Goal: Task Accomplishment & Management: Manage account settings

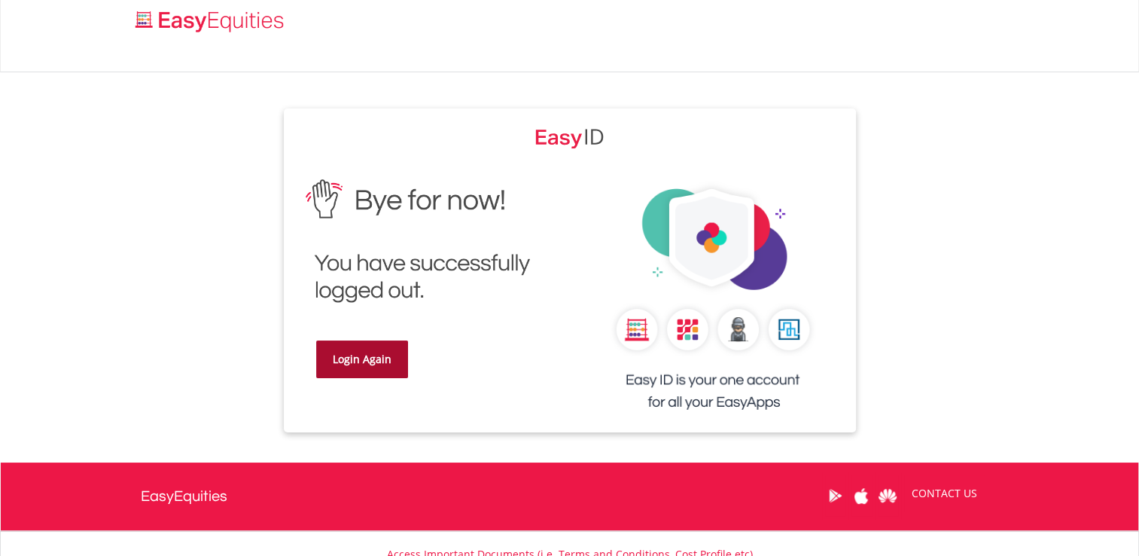
click at [379, 360] on link "Login Again" at bounding box center [362, 359] width 92 height 38
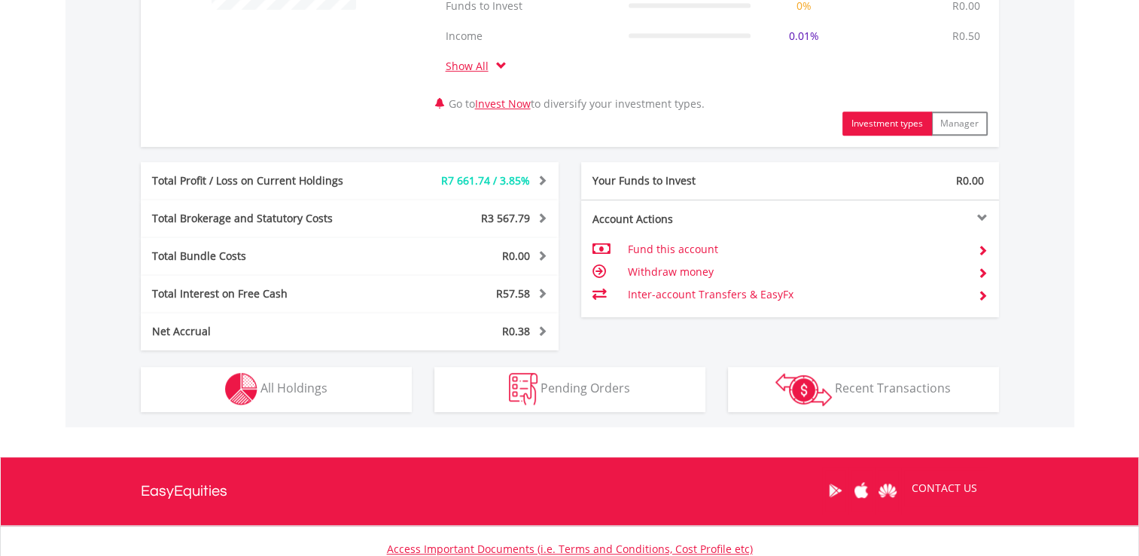
scroll to position [721, 0]
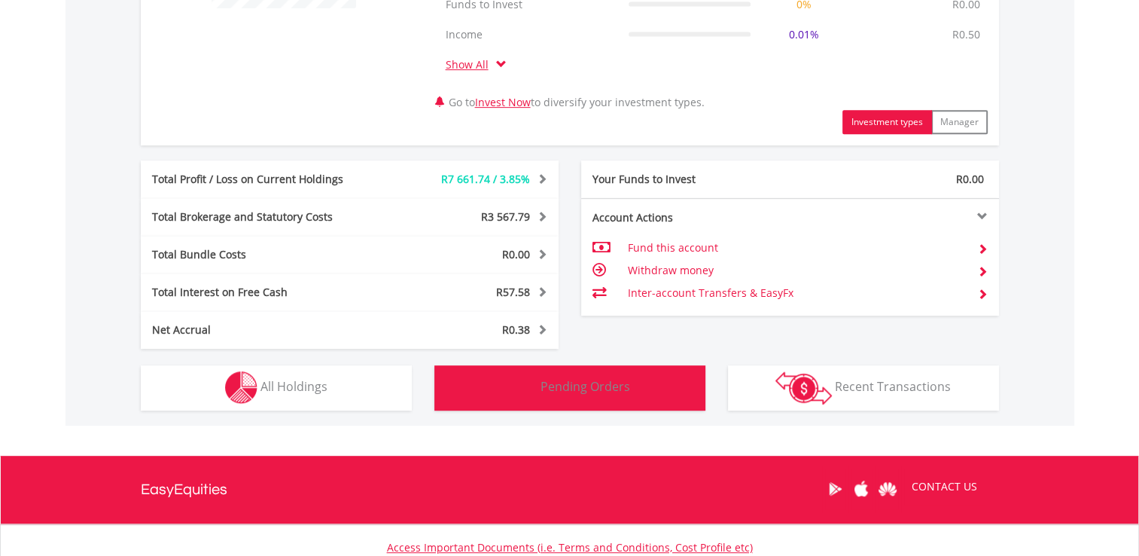
click at [531, 398] on img "button" at bounding box center [523, 387] width 29 height 32
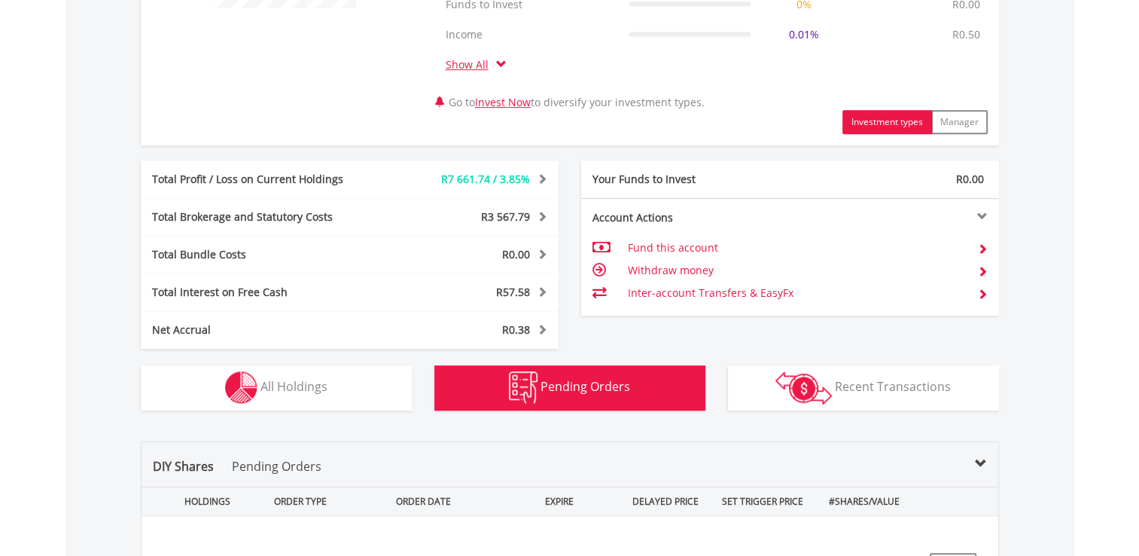
scroll to position [1012, 0]
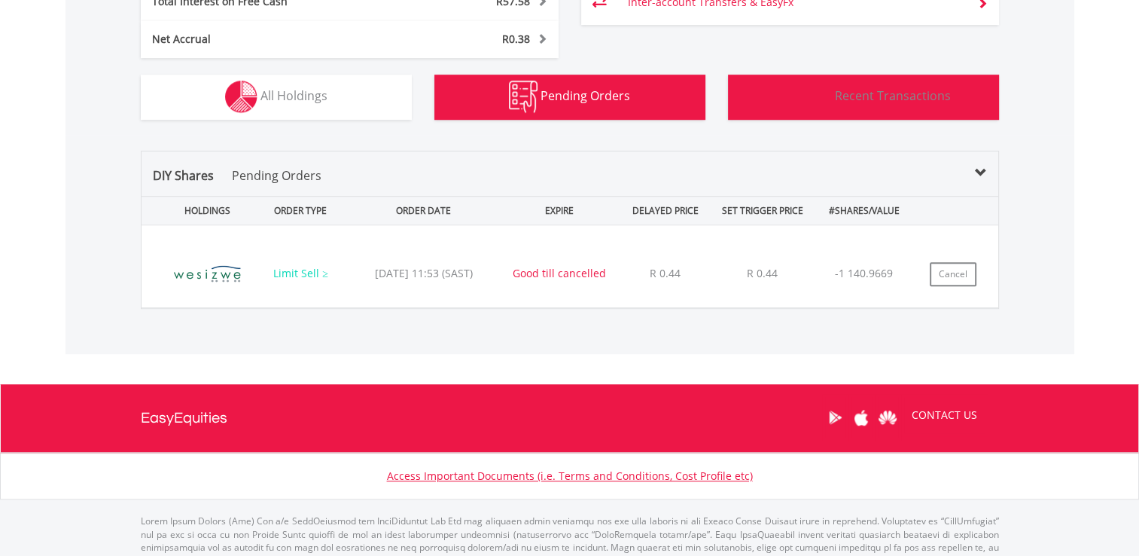
click at [764, 104] on button "Transactions Recent Transactions" at bounding box center [863, 97] width 271 height 45
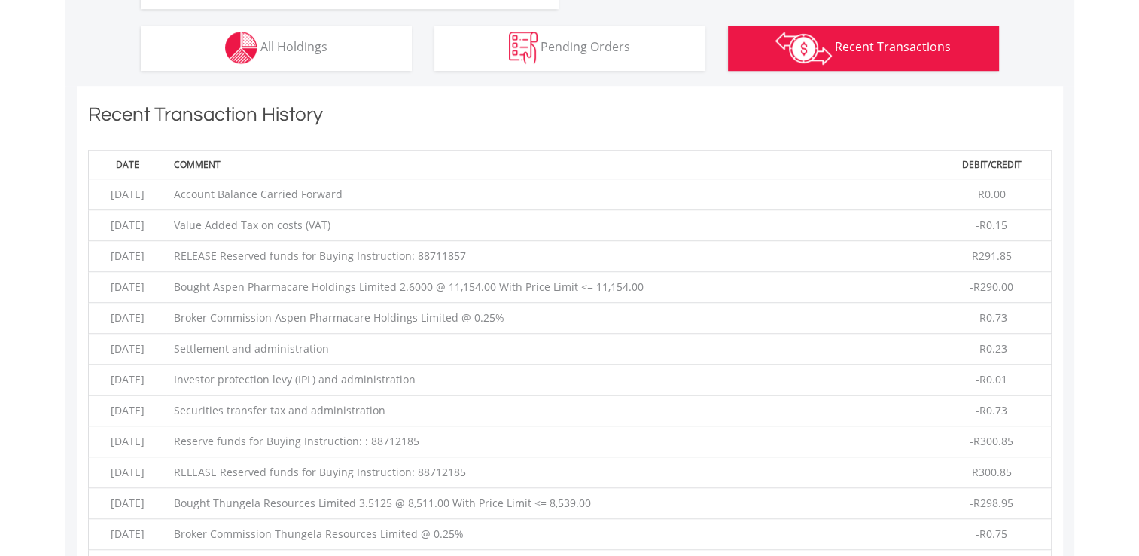
scroll to position [1059, 0]
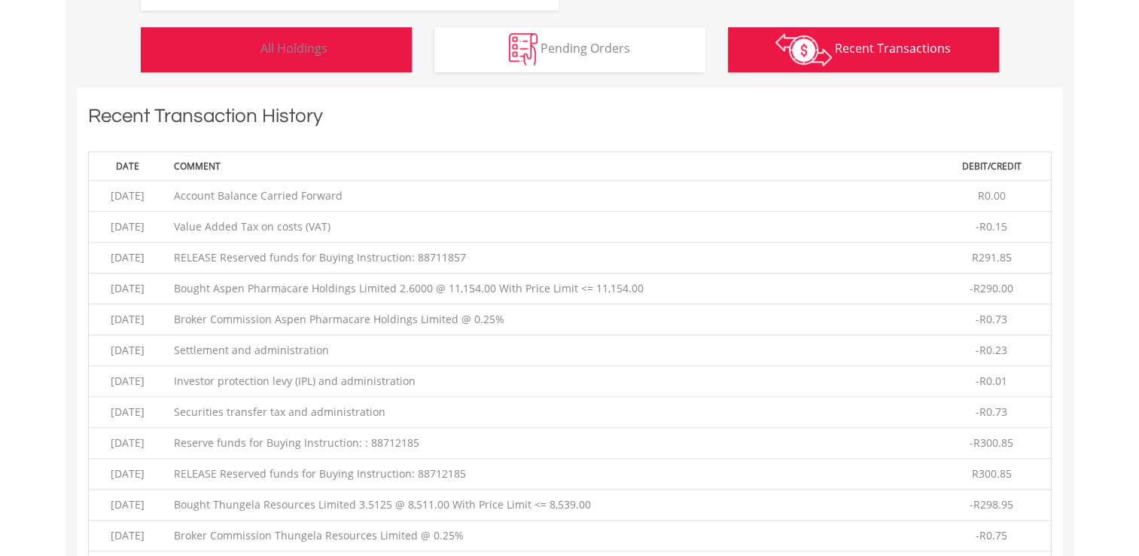
click at [373, 61] on button "Holdings All Holdings" at bounding box center [276, 49] width 271 height 45
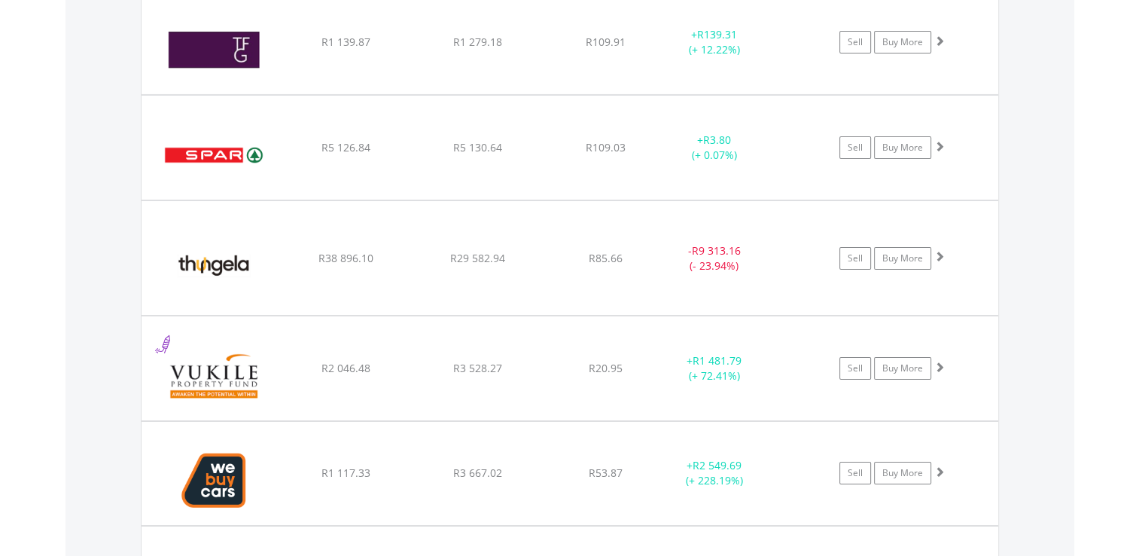
scroll to position [5343, 0]
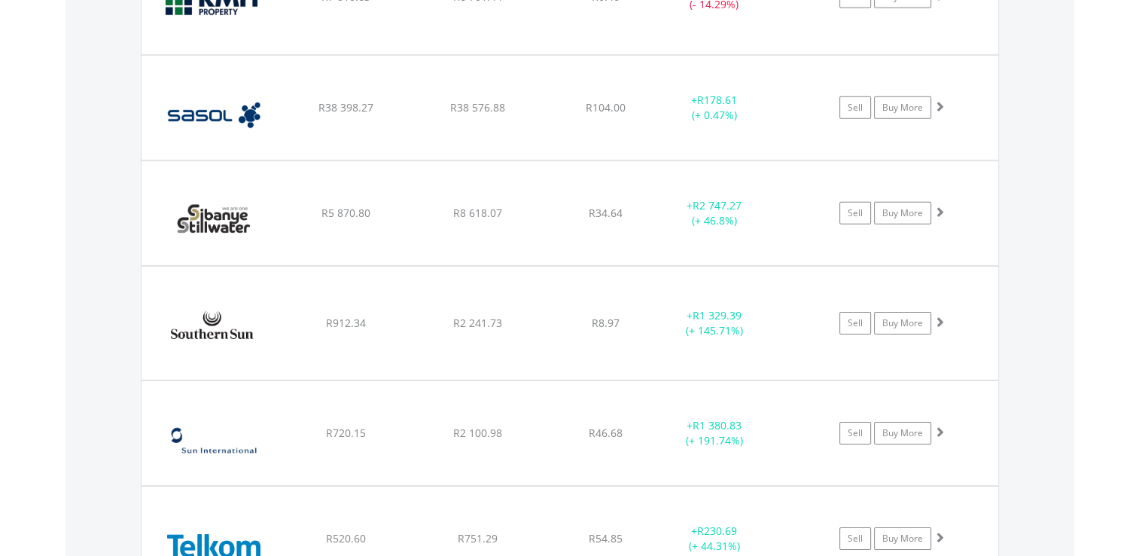
scroll to position [4739, 0]
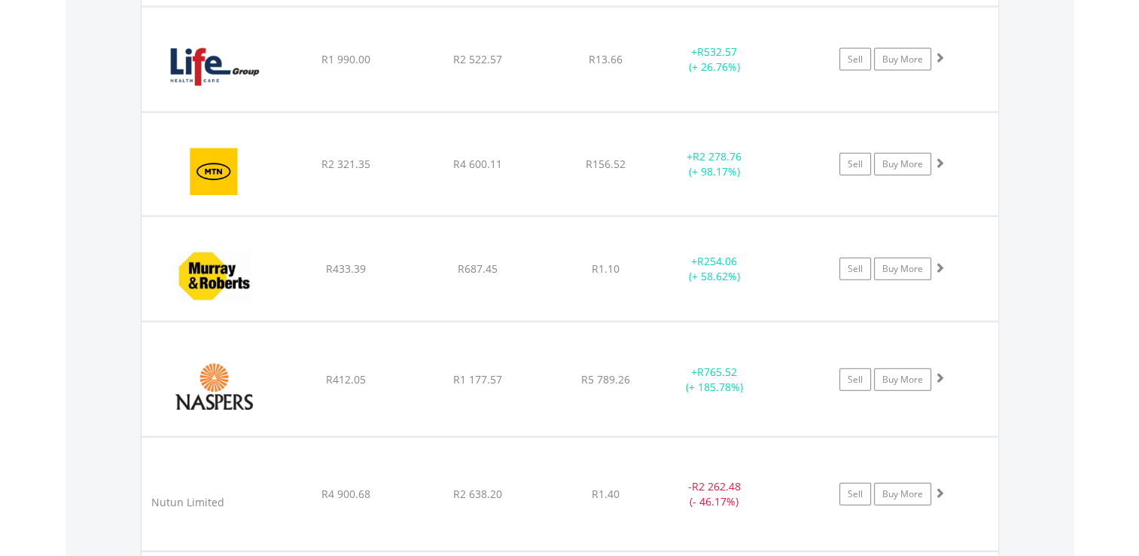
scroll to position [3480, 0]
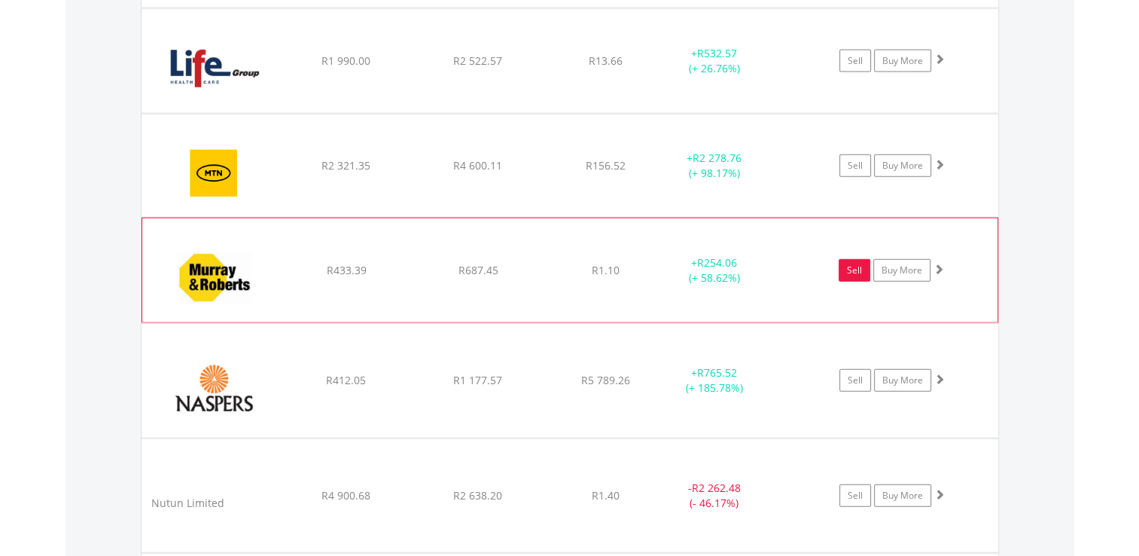
click at [847, 267] on link "Sell" at bounding box center [855, 270] width 32 height 23
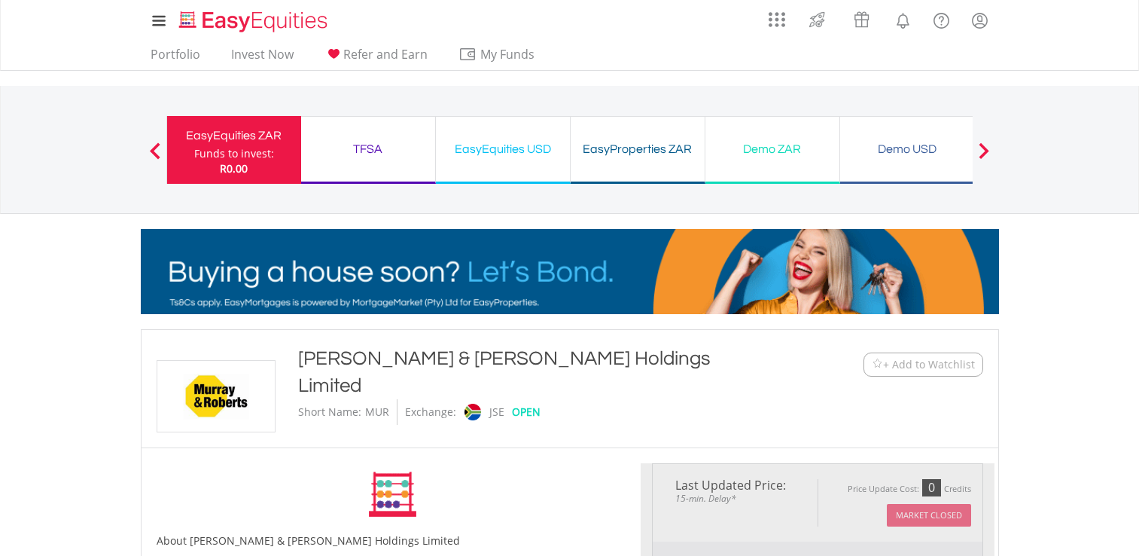
type input "******"
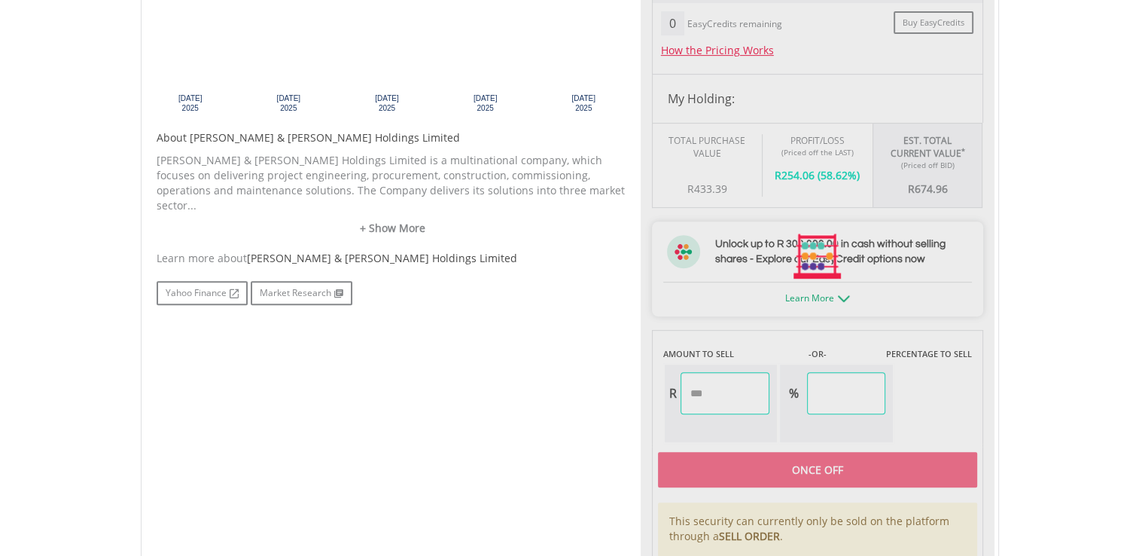
scroll to position [886, 0]
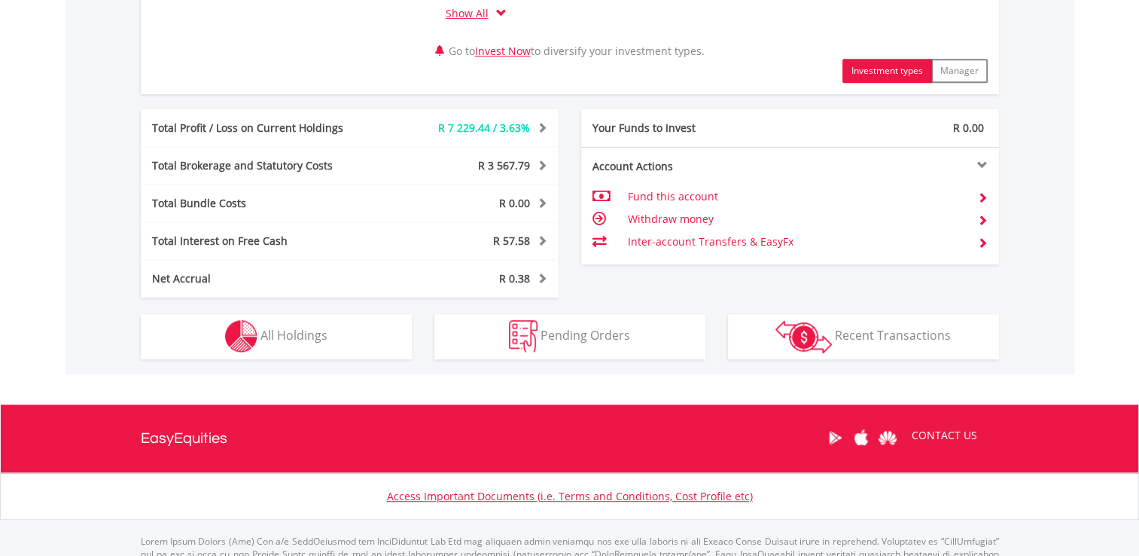
scroll to position [778, 0]
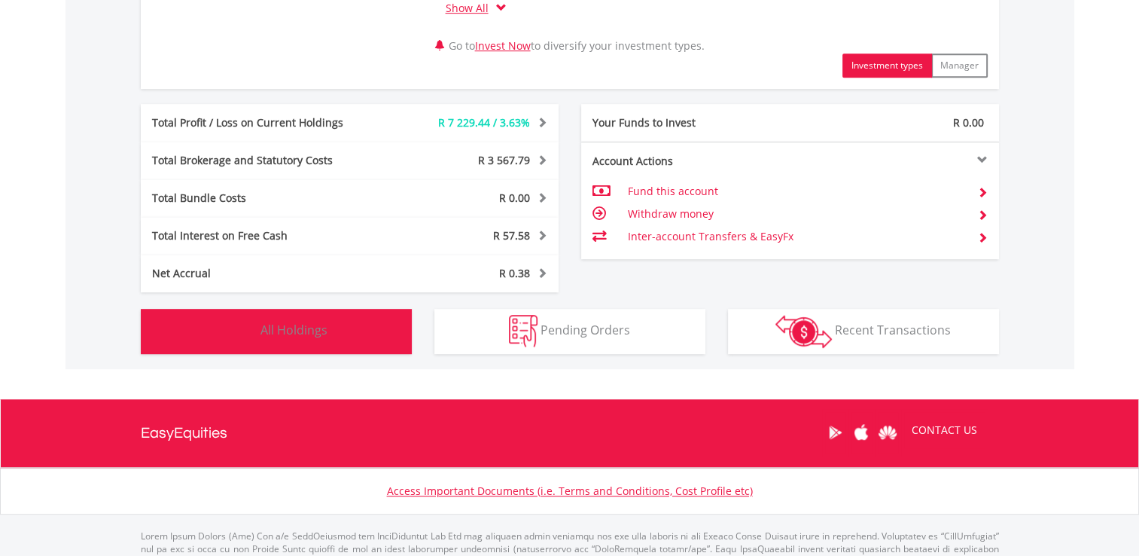
click at [338, 333] on button "Holdings All Holdings" at bounding box center [276, 331] width 271 height 45
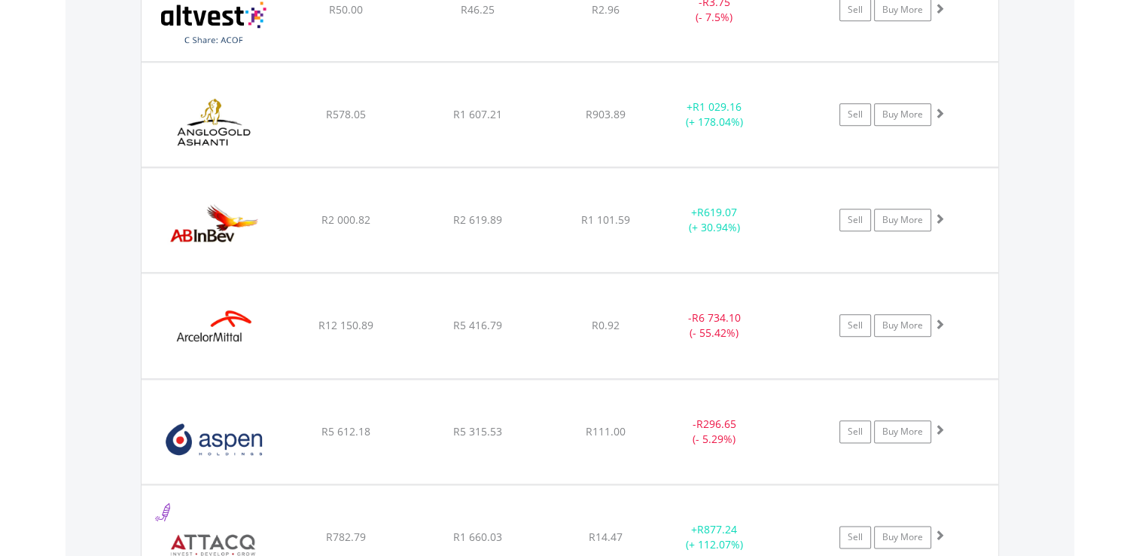
scroll to position [1752, 0]
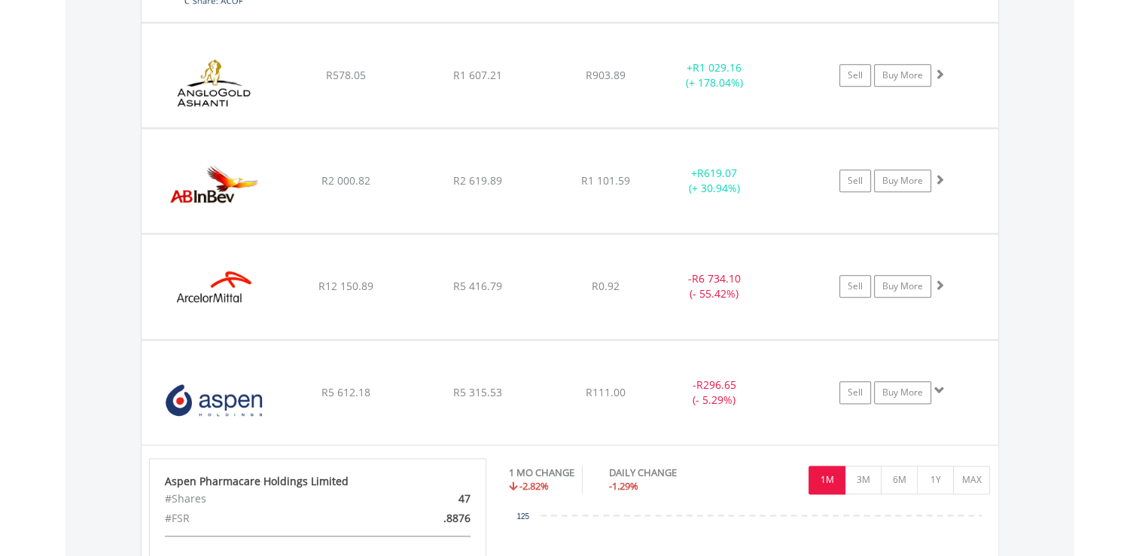
scroll to position [1901, 0]
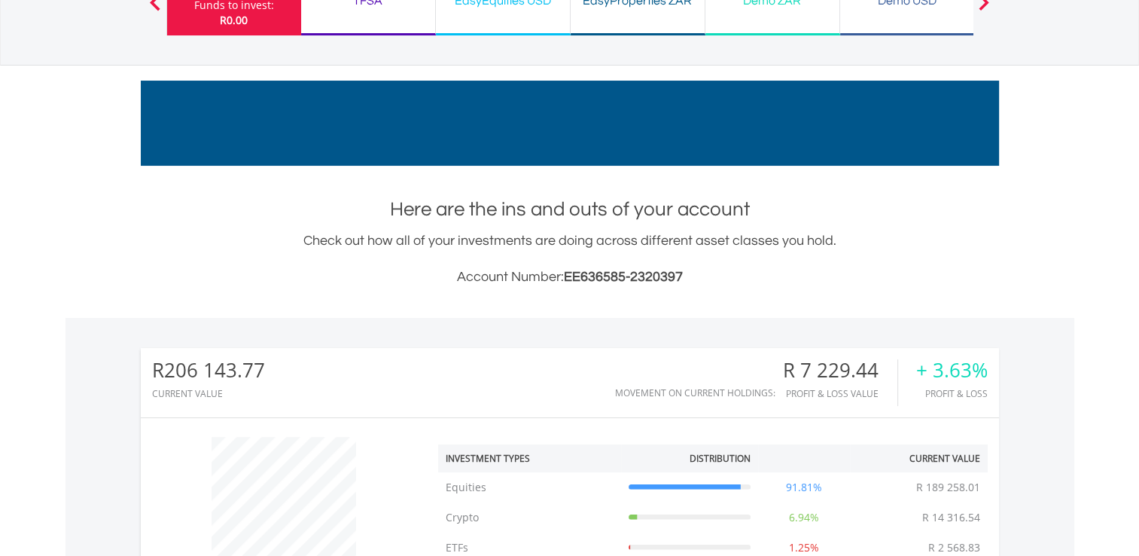
scroll to position [0, 0]
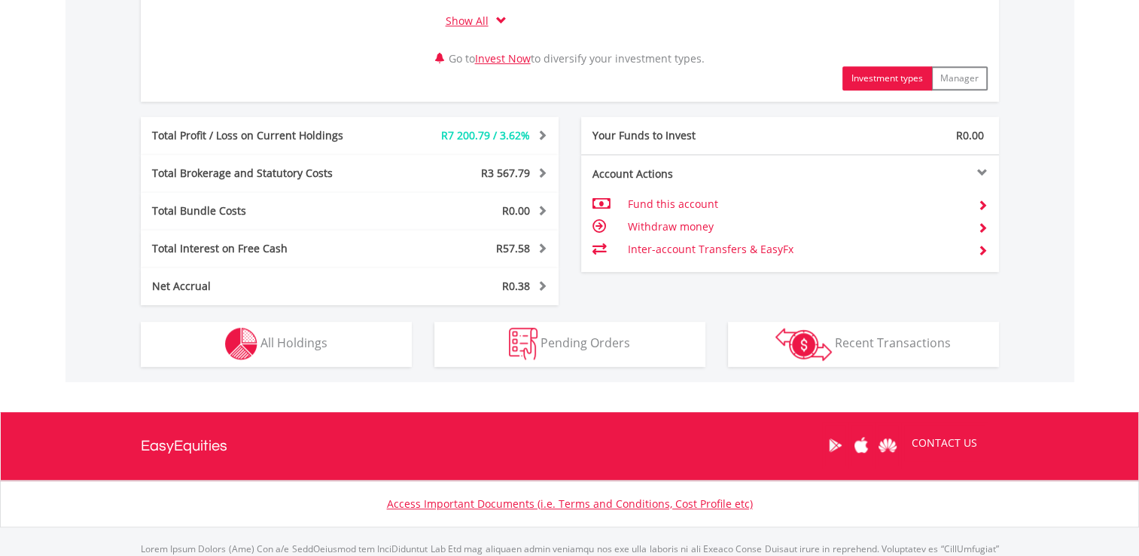
scroll to position [768, 0]
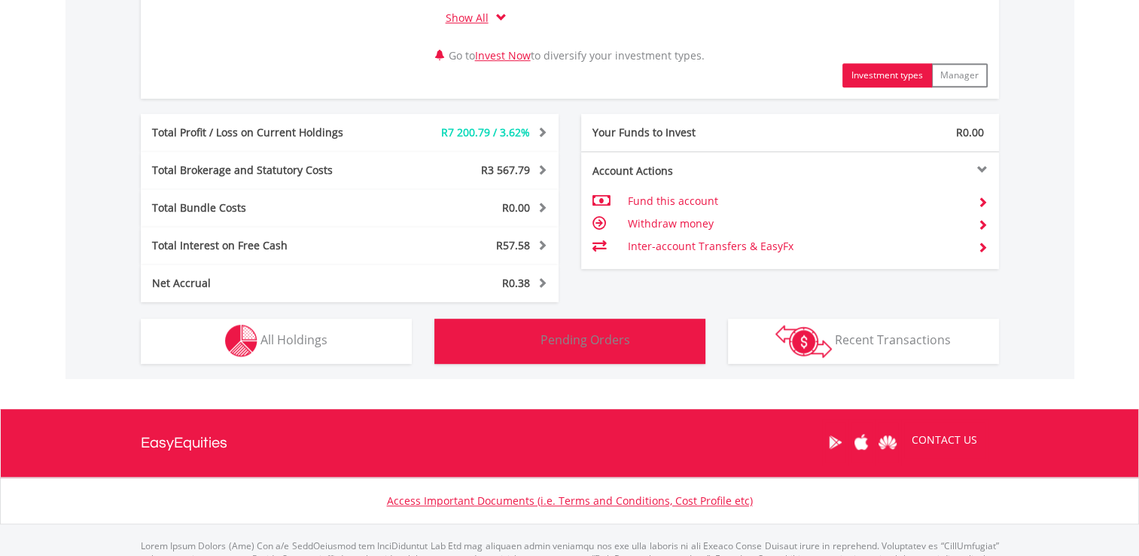
click at [447, 331] on button "Pending Orders Pending Orders" at bounding box center [569, 341] width 271 height 45
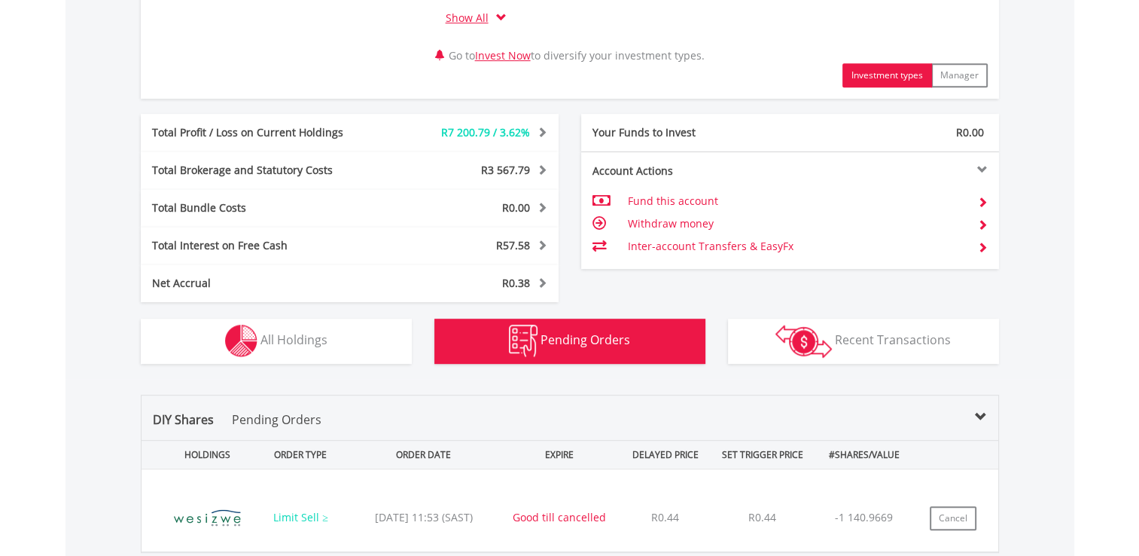
scroll to position [1012, 0]
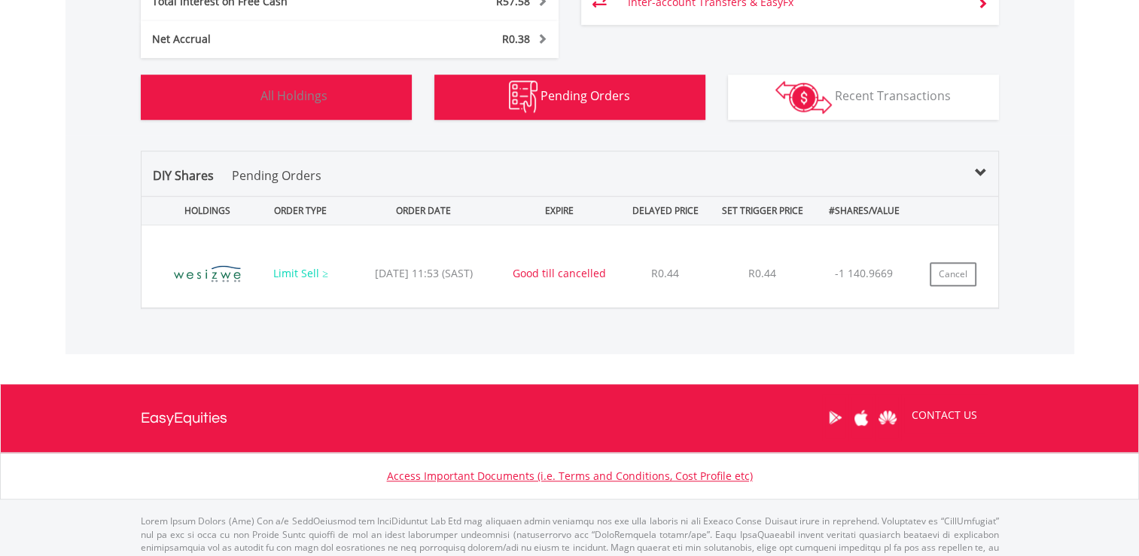
click at [279, 95] on span "All Holdings" at bounding box center [294, 95] width 67 height 17
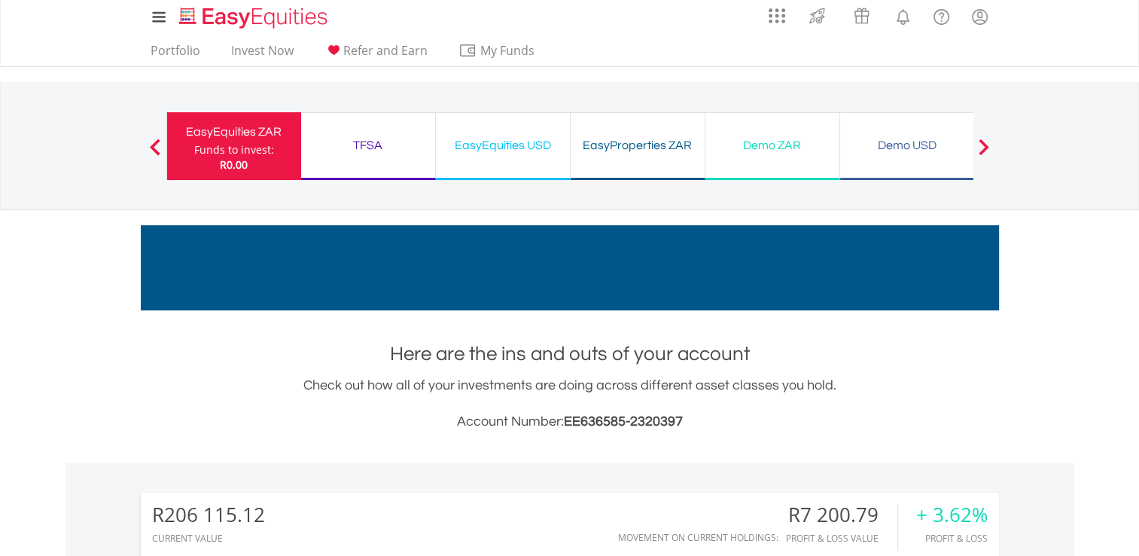
scroll to position [0, 0]
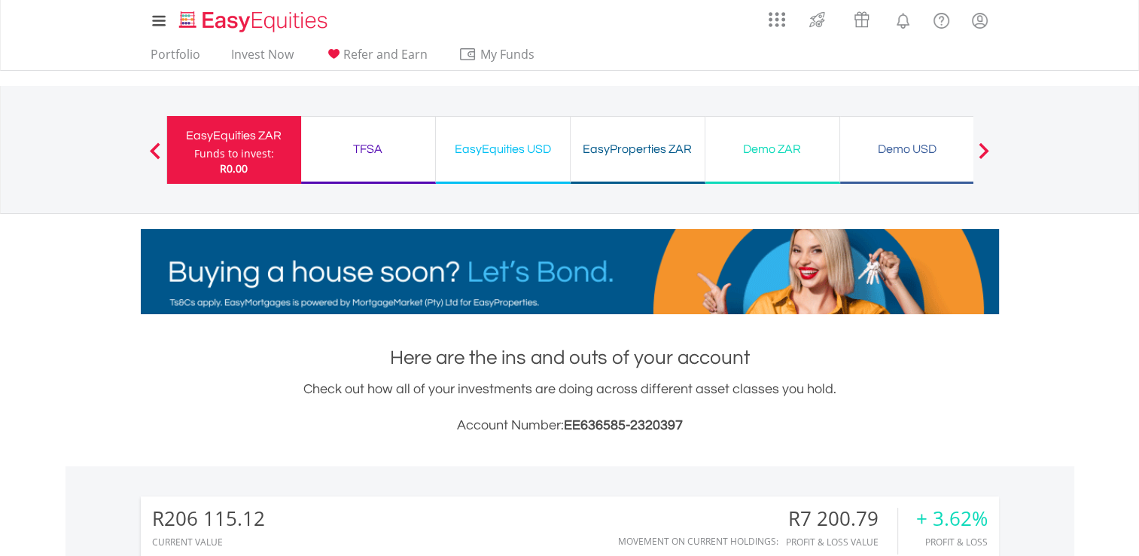
click at [389, 146] on div "TFSA" at bounding box center [368, 149] width 116 height 21
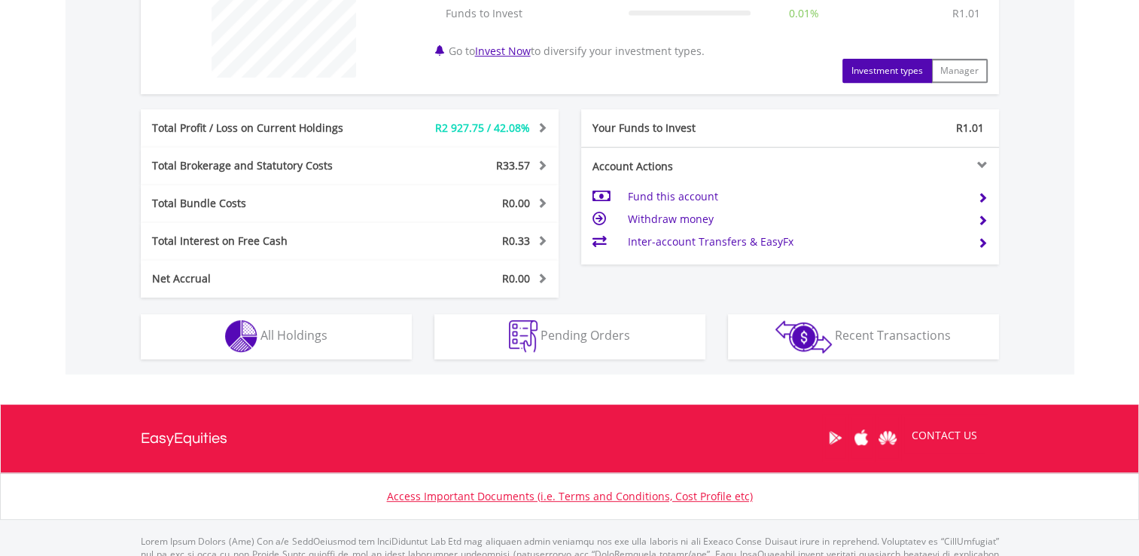
scroll to position [654, 0]
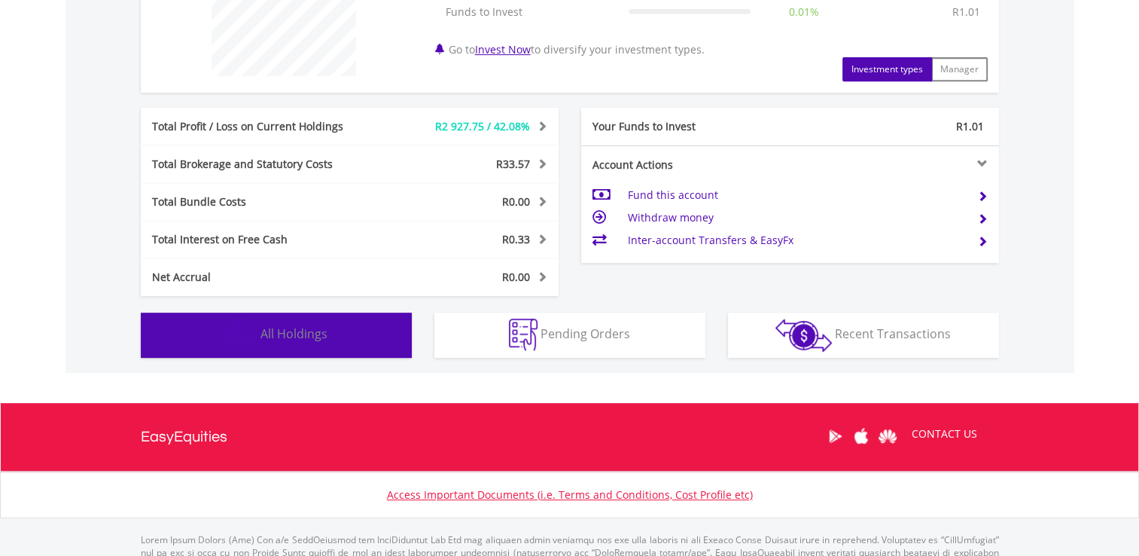
click at [373, 336] on button "Holdings All Holdings" at bounding box center [276, 335] width 271 height 45
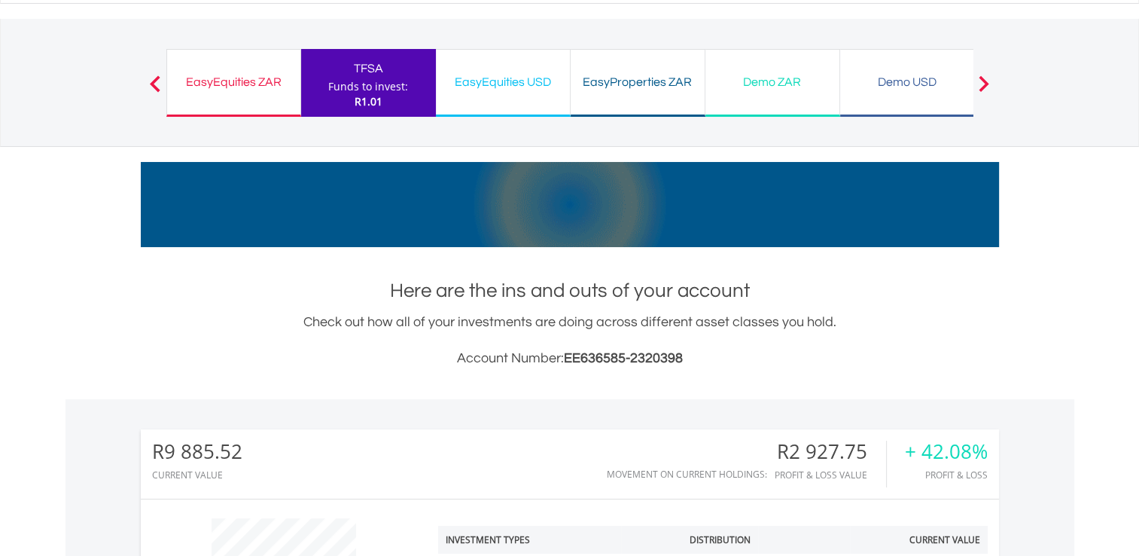
scroll to position [0, 0]
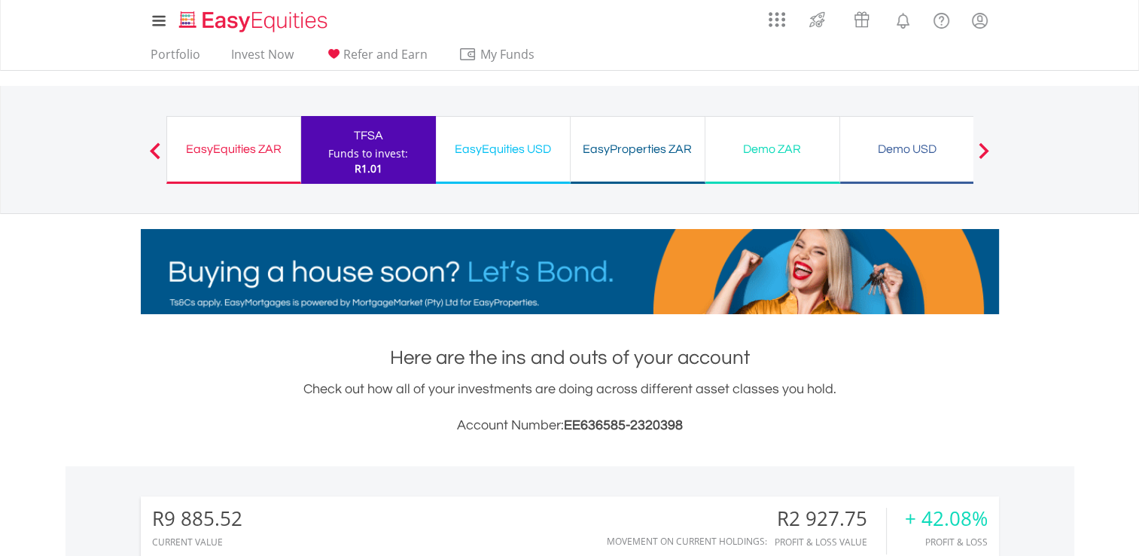
click at [484, 158] on div "EasyEquities USD" at bounding box center [503, 149] width 116 height 21
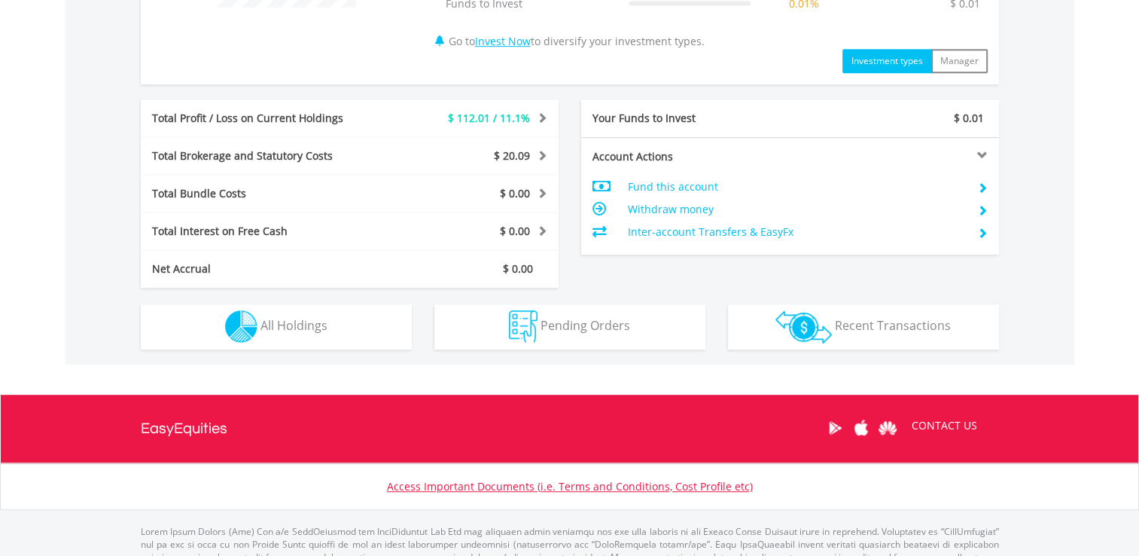
scroll to position [723, 0]
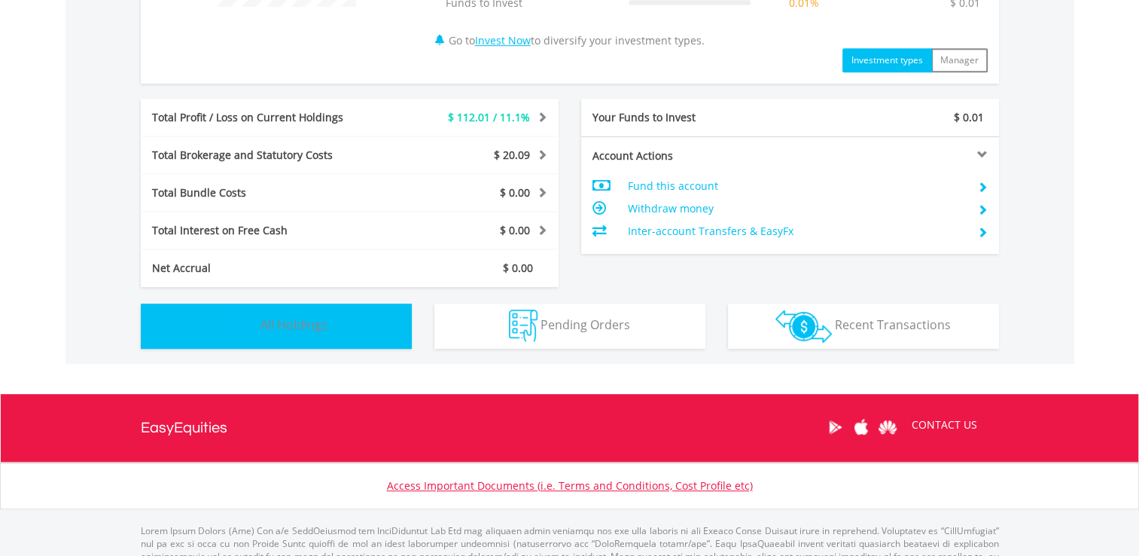
click at [322, 329] on span "All Holdings" at bounding box center [294, 324] width 67 height 17
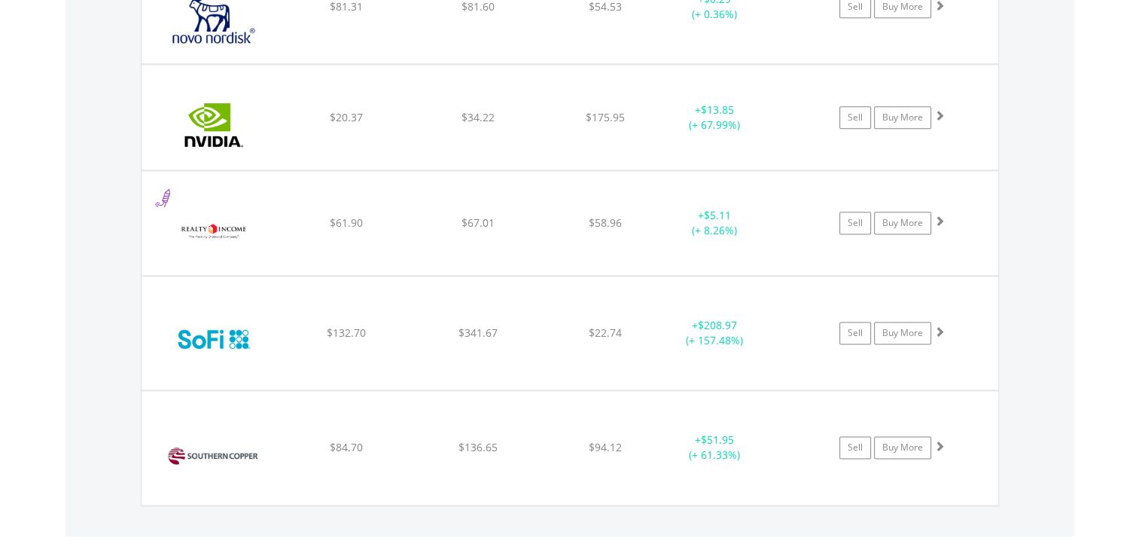
scroll to position [1919, 0]
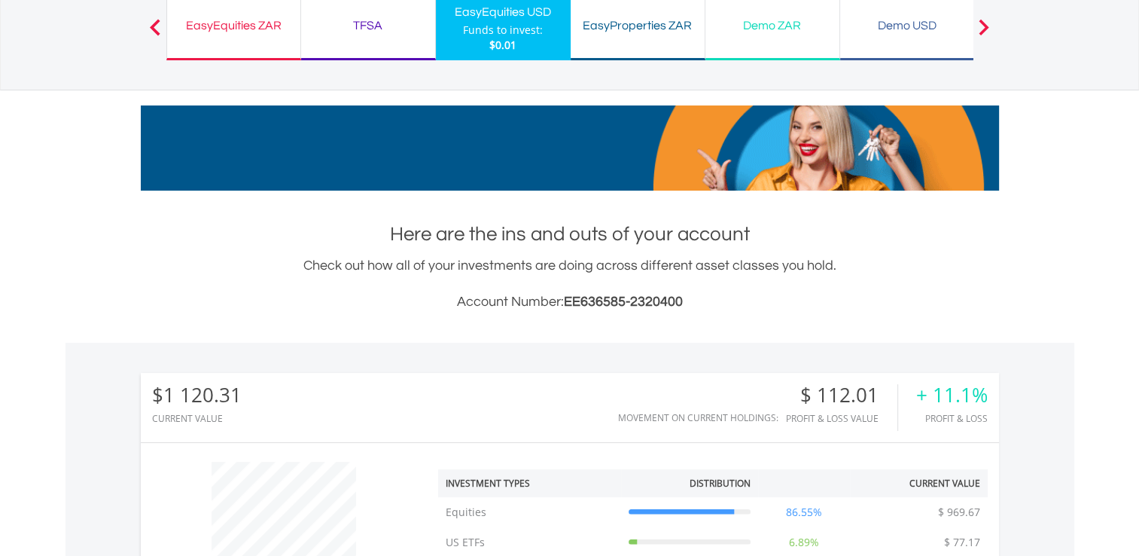
scroll to position [0, 0]
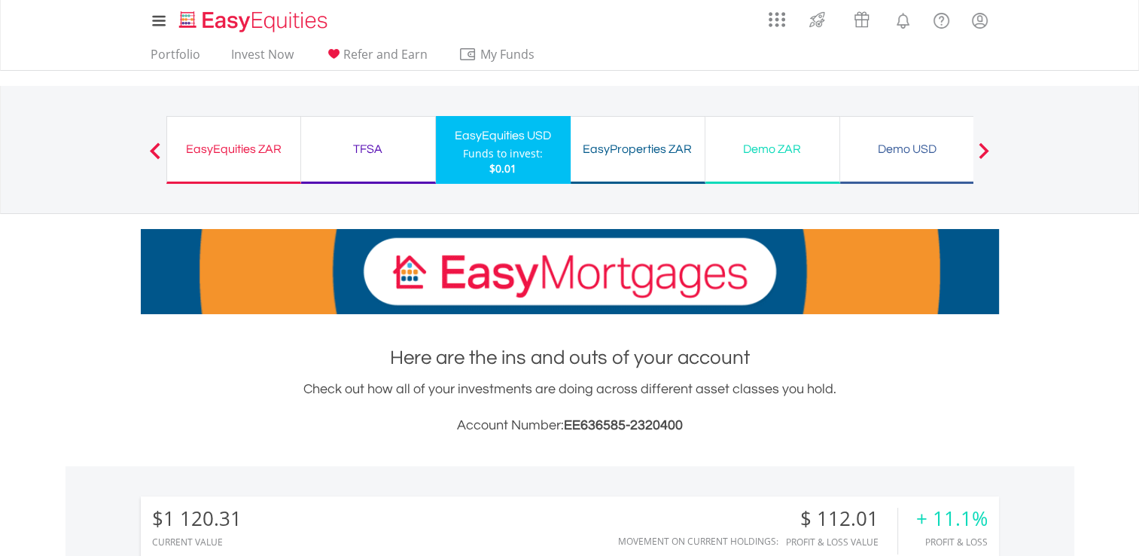
click at [242, 141] on div "EasyEquities ZAR" at bounding box center [233, 149] width 115 height 21
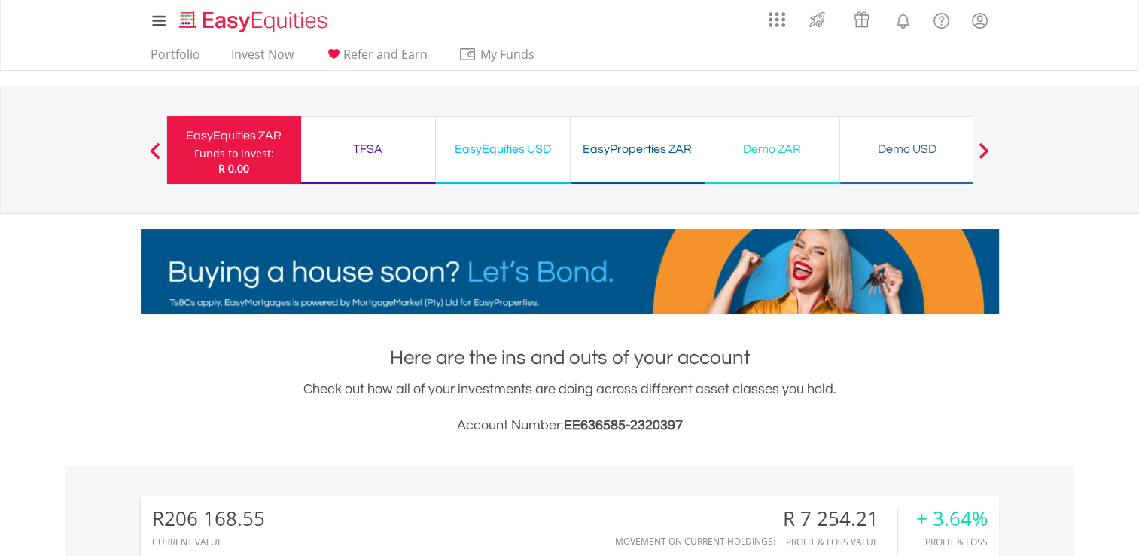
scroll to position [145, 286]
